Goal: Book appointment/travel/reservation

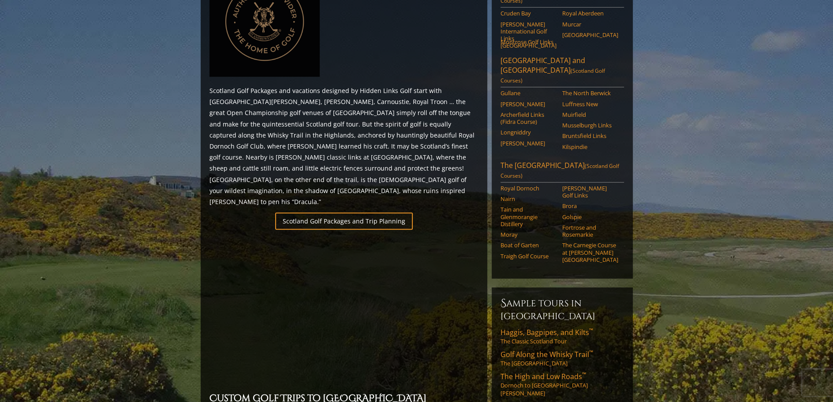
scroll to position [529, 0]
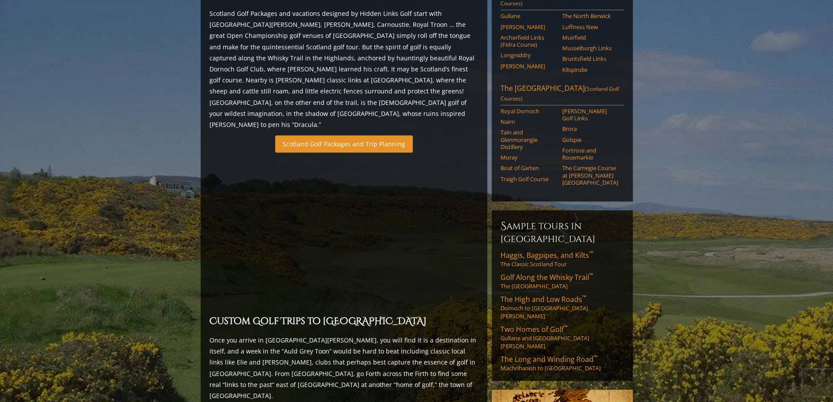
click at [365, 135] on link "Scotland Golf Packages and Trip Planning" at bounding box center [344, 143] width 138 height 17
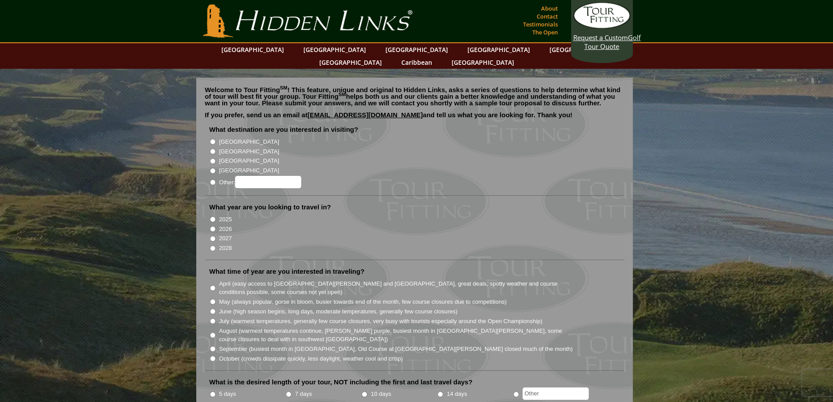
click at [224, 147] on label "[GEOGRAPHIC_DATA]" at bounding box center [249, 151] width 60 height 9
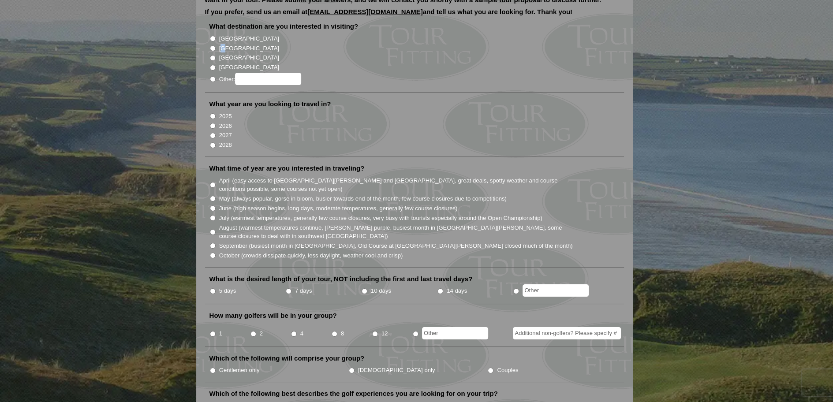
scroll to position [88, 0]
